Goal: Check status: Check status

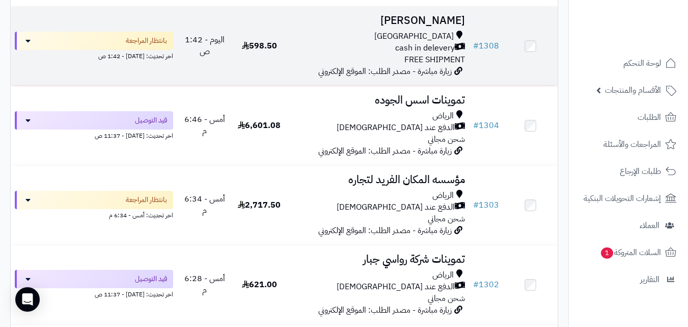
scroll to position [489, 0]
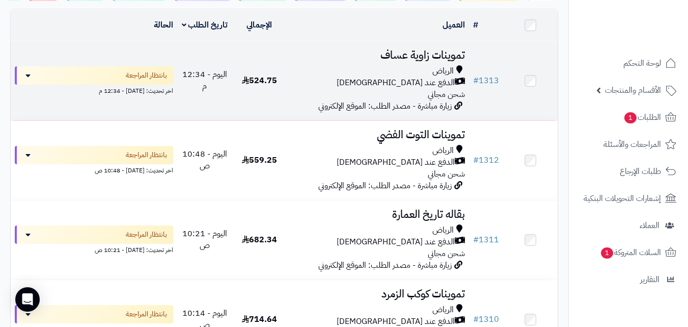
scroll to position [100, 0]
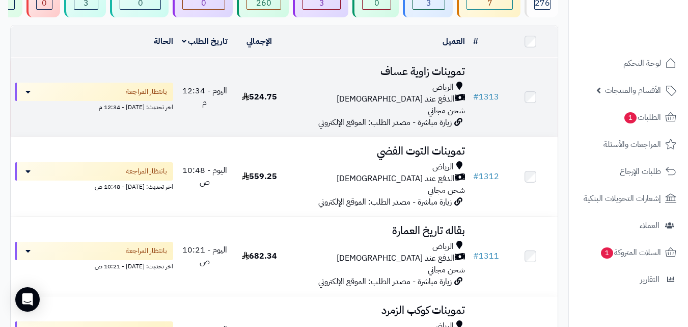
click at [240, 102] on td "524.75" at bounding box center [259, 97] width 55 height 79
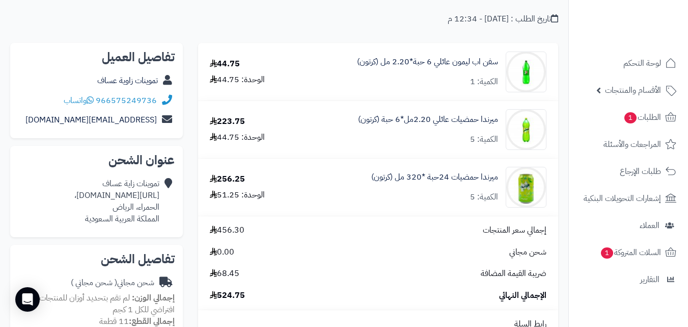
scroll to position [61, 0]
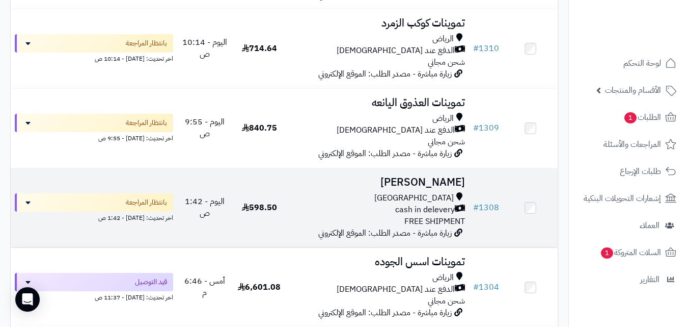
scroll to position [385, 0]
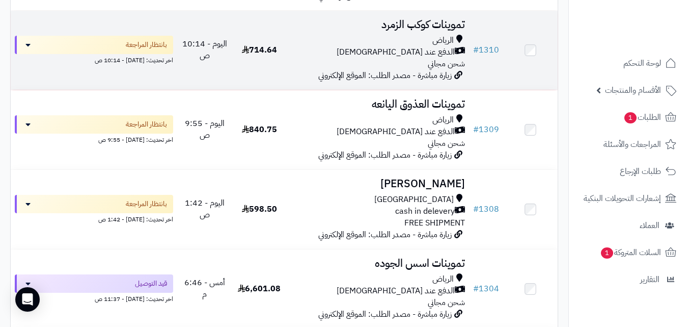
click at [259, 71] on td "714.64" at bounding box center [259, 50] width 55 height 79
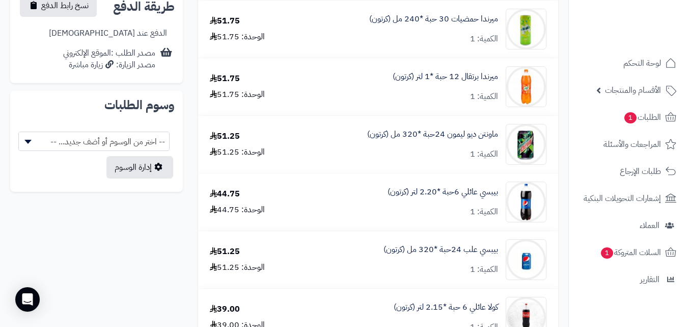
scroll to position [408, 0]
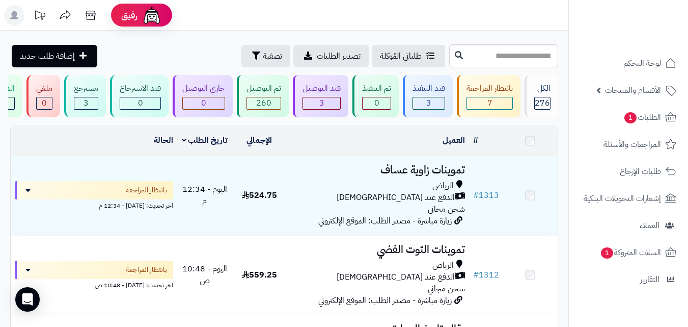
scroll to position [385, 0]
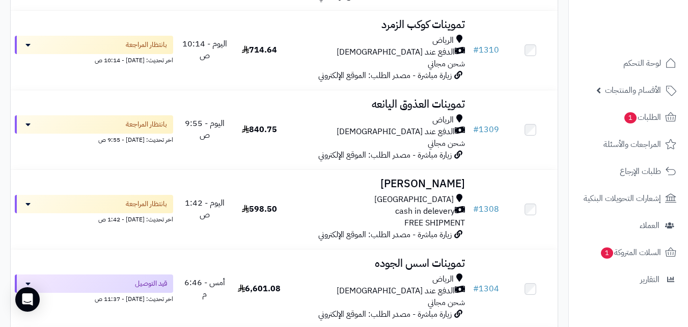
click at [336, 126] on div "الرياض" at bounding box center [378, 120] width 174 height 12
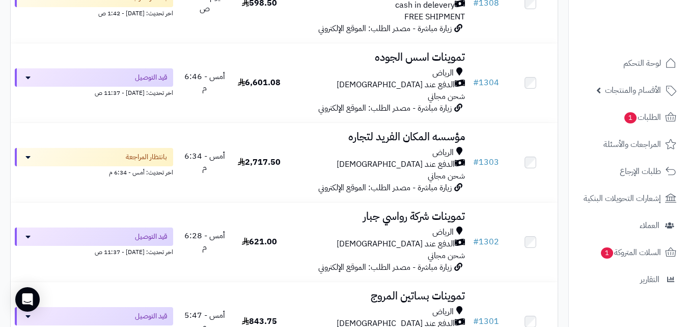
scroll to position [611, 0]
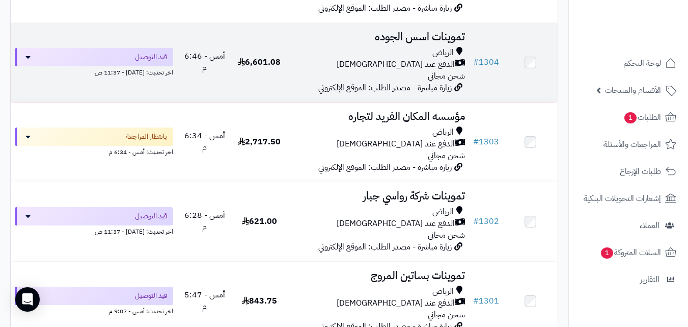
click at [253, 61] on td "6,601.08" at bounding box center [259, 62] width 55 height 79
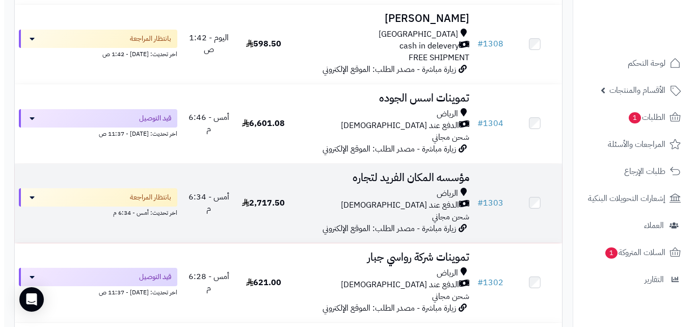
scroll to position [571, 0]
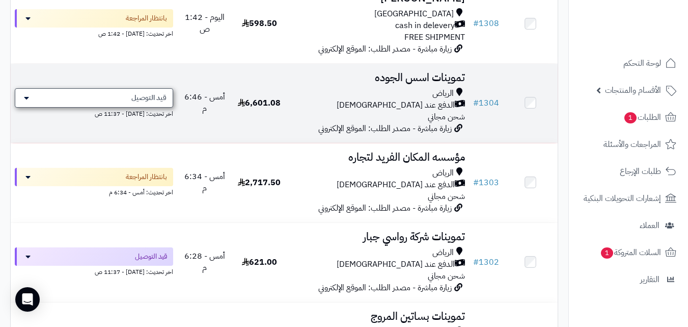
click at [165, 101] on span "قيد التوصيل" at bounding box center [148, 98] width 35 height 10
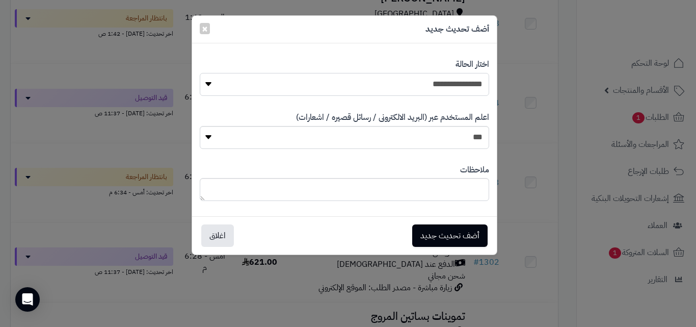
click at [406, 91] on select "**********" at bounding box center [344, 84] width 289 height 23
select select "**"
click at [200, 73] on select "**********" at bounding box center [344, 84] width 289 height 23
click at [450, 236] on button "أضف تحديث جديد" at bounding box center [449, 235] width 75 height 22
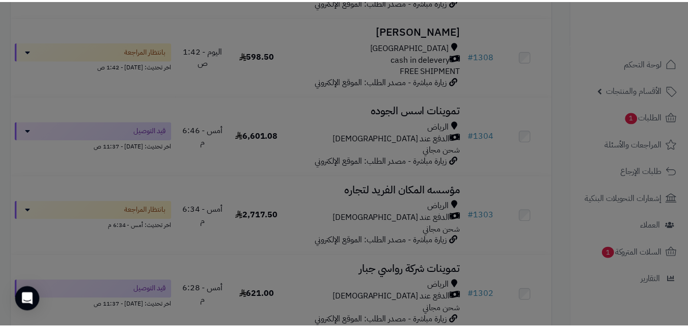
scroll to position [604, 0]
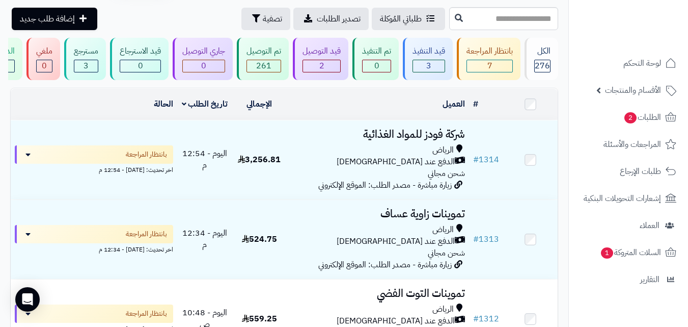
scroll to position [33, 0]
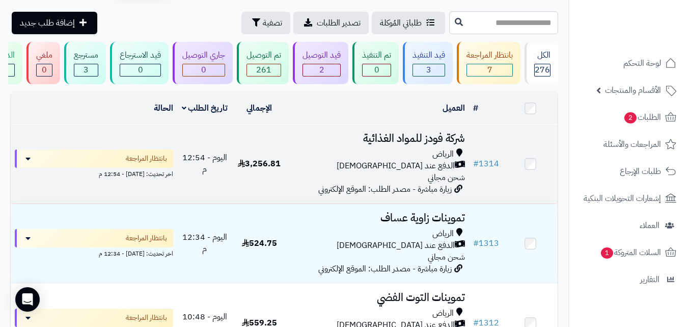
click at [358, 158] on div "الرياض" at bounding box center [378, 154] width 174 height 12
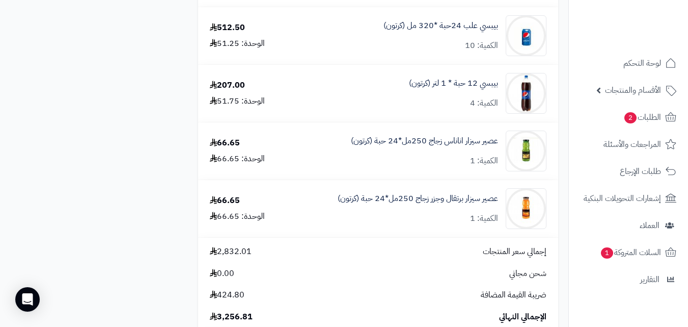
scroll to position [672, 0]
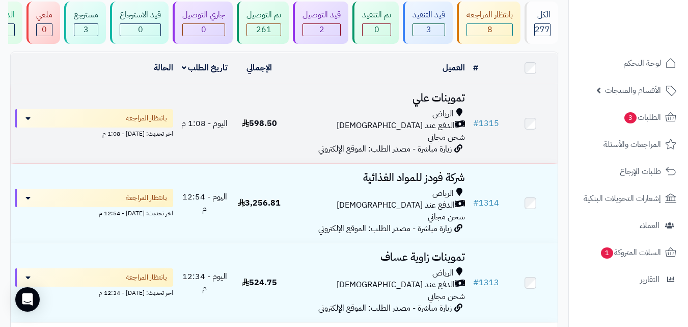
scroll to position [74, 0]
click at [370, 142] on div "الرياض الدفع عند الاستلام شحن مجاني" at bounding box center [378, 124] width 174 height 35
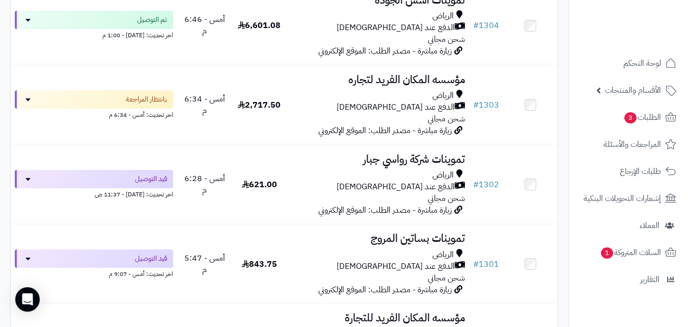
scroll to position [726, 0]
